Goal: Task Accomplishment & Management: Use online tool/utility

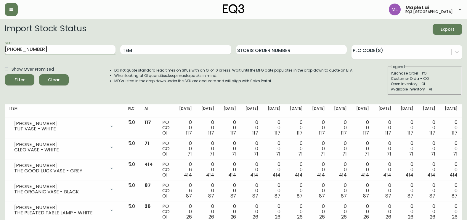
click at [5, 74] on button "Filter" at bounding box center [20, 79] width 30 height 11
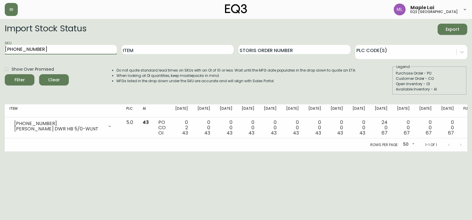
drag, startPoint x: 82, startPoint y: 52, endPoint x: -1, endPoint y: 55, distance: 83.3
click at [0, 55] on html "Maple Lai eq3 [GEOGRAPHIC_DATA] Import Stock Status Export SKU [PHONE_NUMBER] I…" at bounding box center [236, 76] width 472 height 152
paste input "12"
click at [5, 74] on button "Filter" at bounding box center [20, 79] width 30 height 11
drag, startPoint x: 59, startPoint y: 47, endPoint x: 1, endPoint y: 47, distance: 58.7
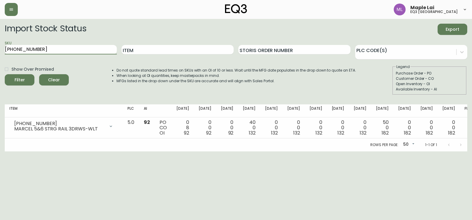
click at [0, 48] on html "Maple Lai eq3 [GEOGRAPHIC_DATA] Import Stock Status Export SKU [PHONE_NUMBER] I…" at bounding box center [236, 76] width 472 height 152
paste input "9"
click at [5, 74] on button "Filter" at bounding box center [20, 79] width 30 height 11
drag, startPoint x: 73, startPoint y: 46, endPoint x: 1, endPoint y: 53, distance: 72.7
click at [0, 55] on html "Maple Lai eq3 [GEOGRAPHIC_DATA] Import Stock Status Export SKU [PHONE_NUMBER] I…" at bounding box center [236, 76] width 472 height 152
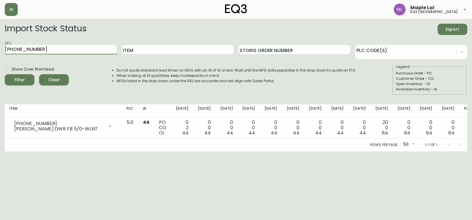
paste input "[PHONE_NUMBER]"
type input "[PHONE_NUMBER]"
click at [5, 74] on button "Filter" at bounding box center [20, 79] width 30 height 11
